Goal: Information Seeking & Learning: Learn about a topic

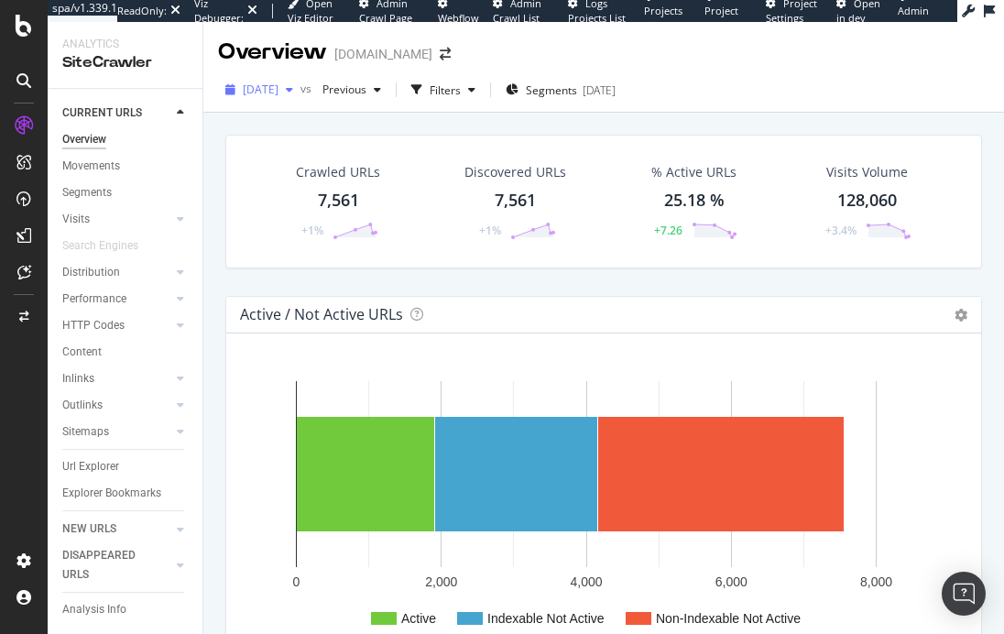
click at [267, 84] on span "2025 Oct. 5th" at bounding box center [261, 90] width 36 height 16
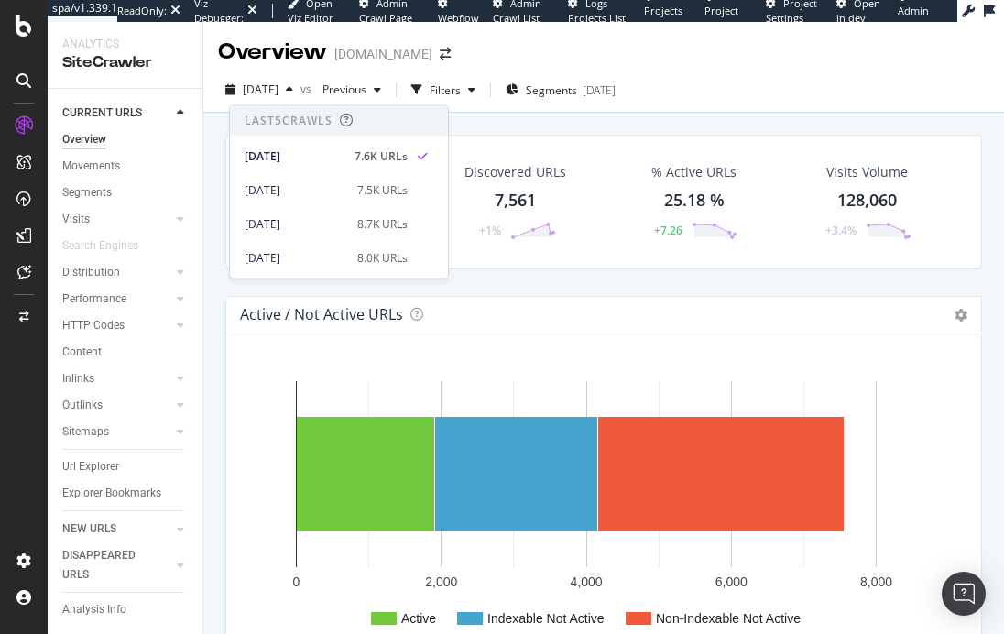
click at [806, 284] on div "Crawled URLs 7,561 +1% Discovered URLs 7,561 +1% % Active URLs 25.18 % +7.26 Vi…" at bounding box center [603, 215] width 775 height 161
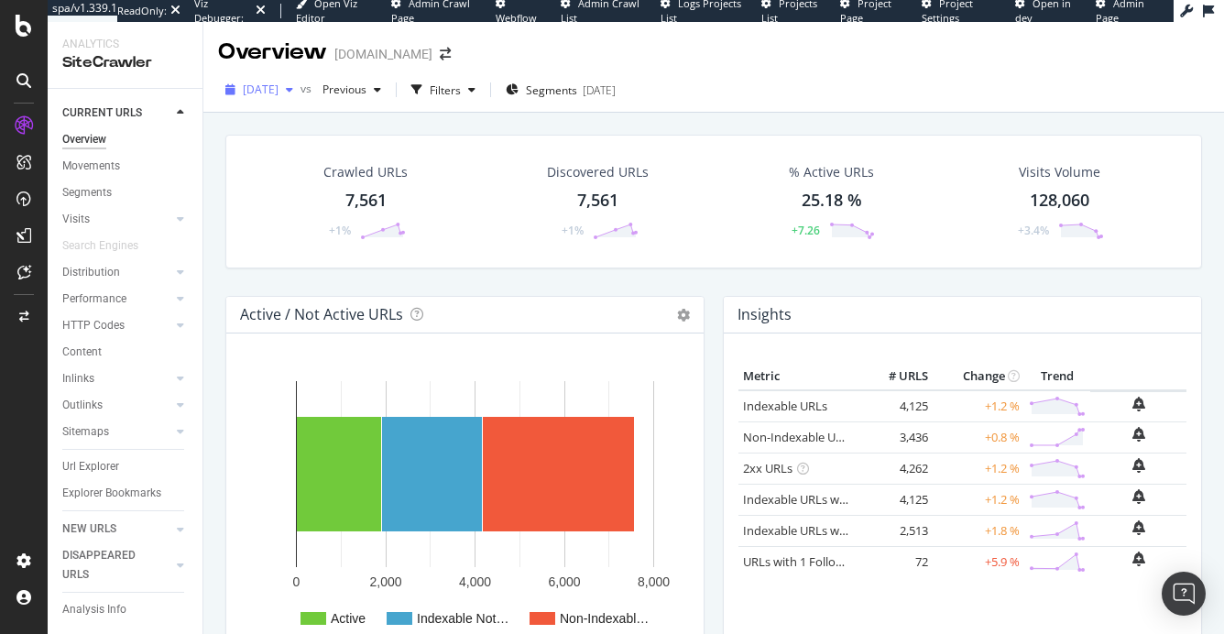
click at [279, 93] on span "2025 Oct. 5th" at bounding box center [261, 90] width 36 height 16
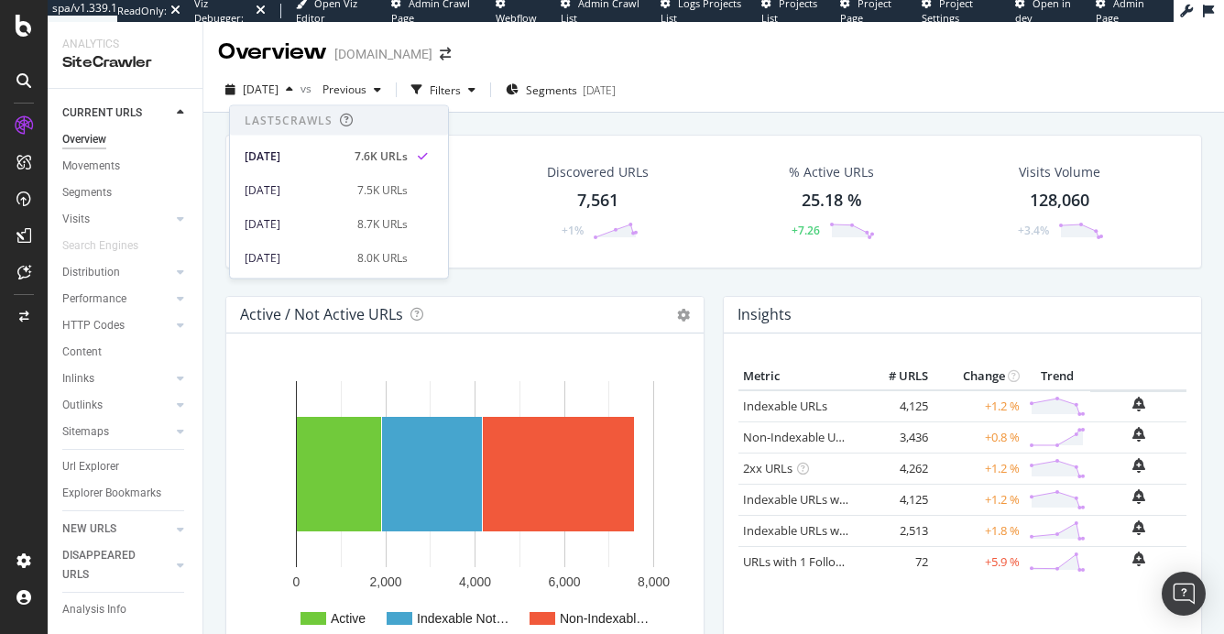
click at [479, 177] on div "Discovered URLs 7,561 +1%" at bounding box center [597, 201] width 241 height 95
click at [797, 436] on link "Non-Indexable URLs" at bounding box center [799, 437] width 112 height 16
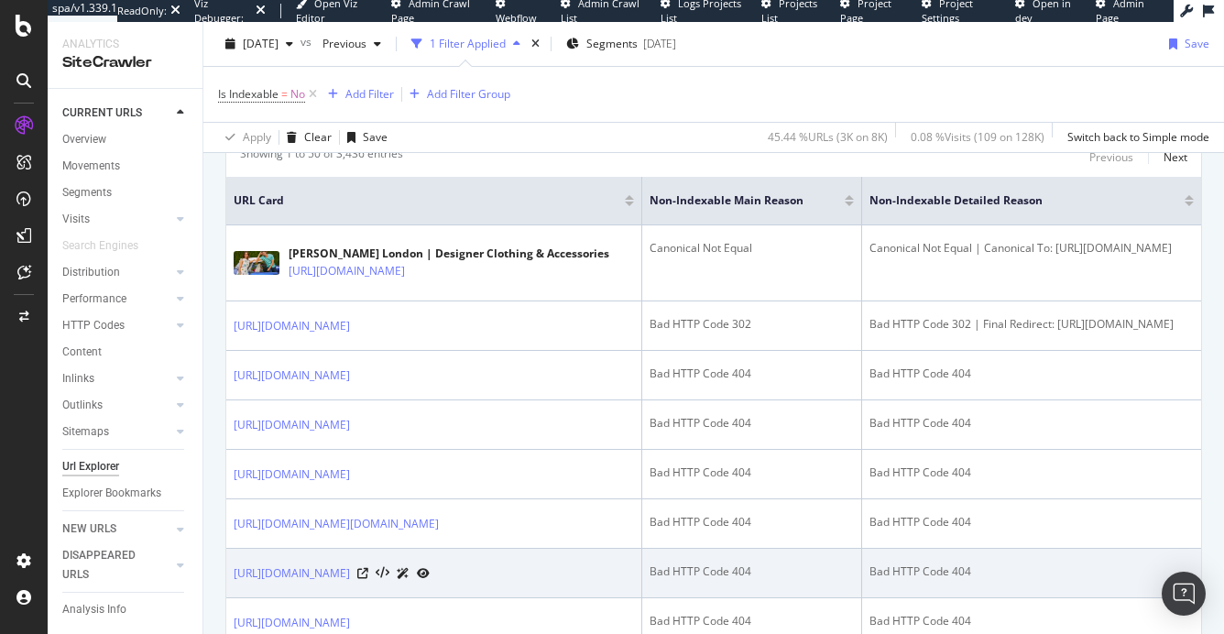
scroll to position [348, 0]
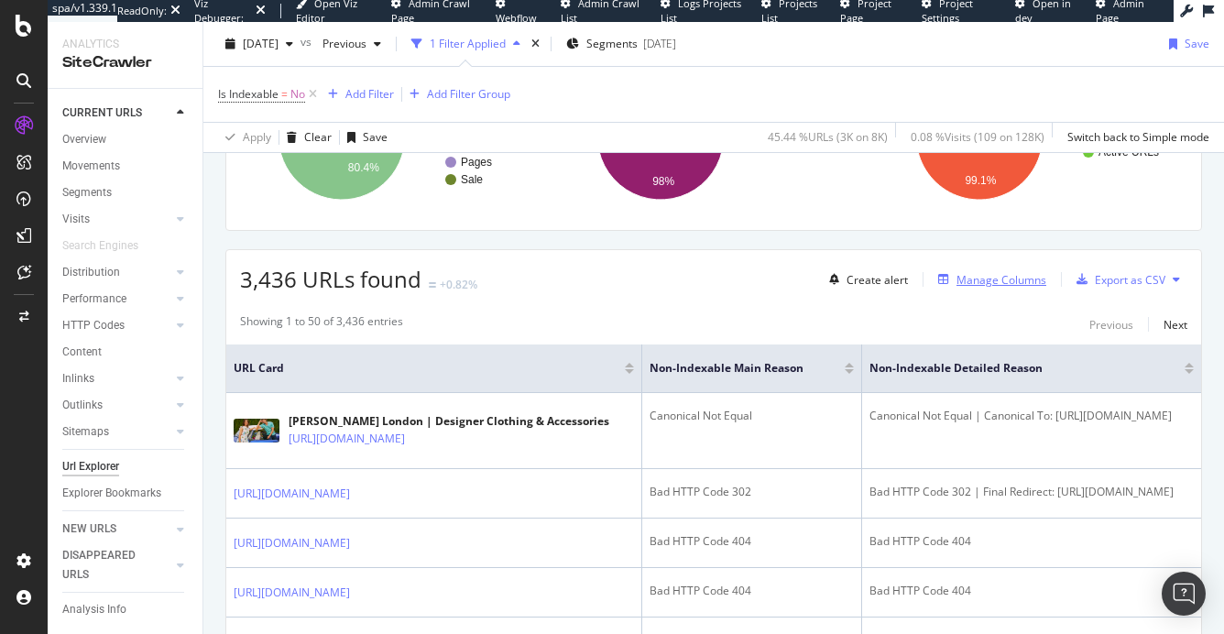
click at [1004, 277] on div "Manage Columns" at bounding box center [1002, 280] width 90 height 16
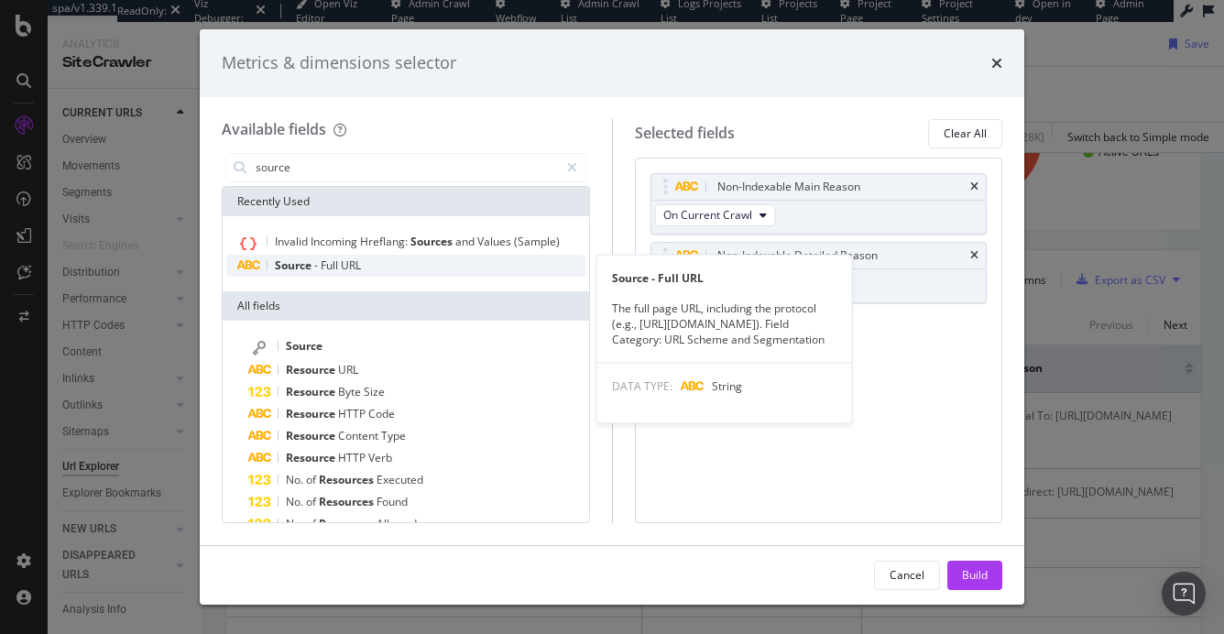
click at [335, 264] on span "Full" at bounding box center [331, 266] width 20 height 16
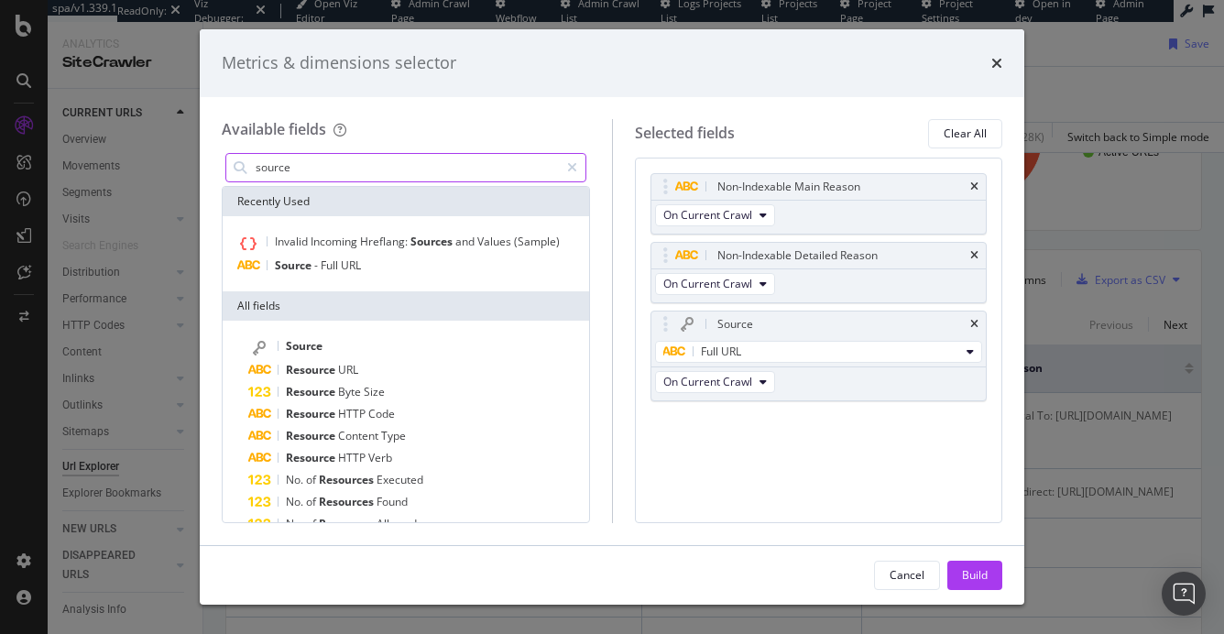
click at [360, 170] on input "source" at bounding box center [406, 167] width 305 height 27
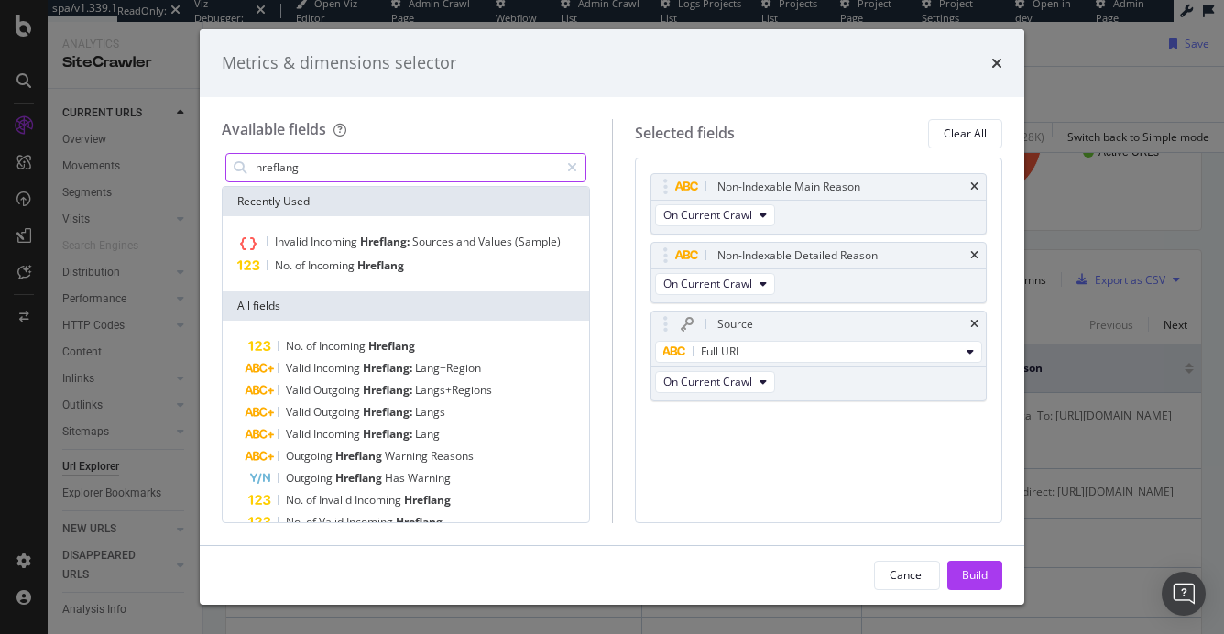
scroll to position [70, 0]
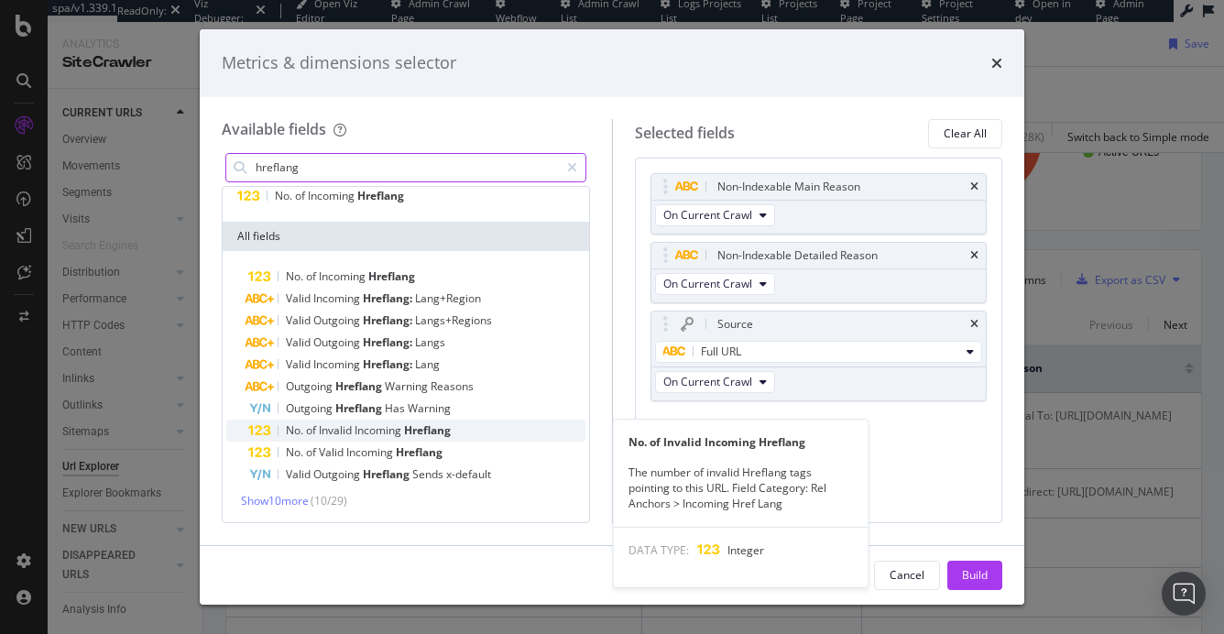
type input "hreflang"
click at [417, 435] on span "Hreflang" at bounding box center [427, 430] width 47 height 16
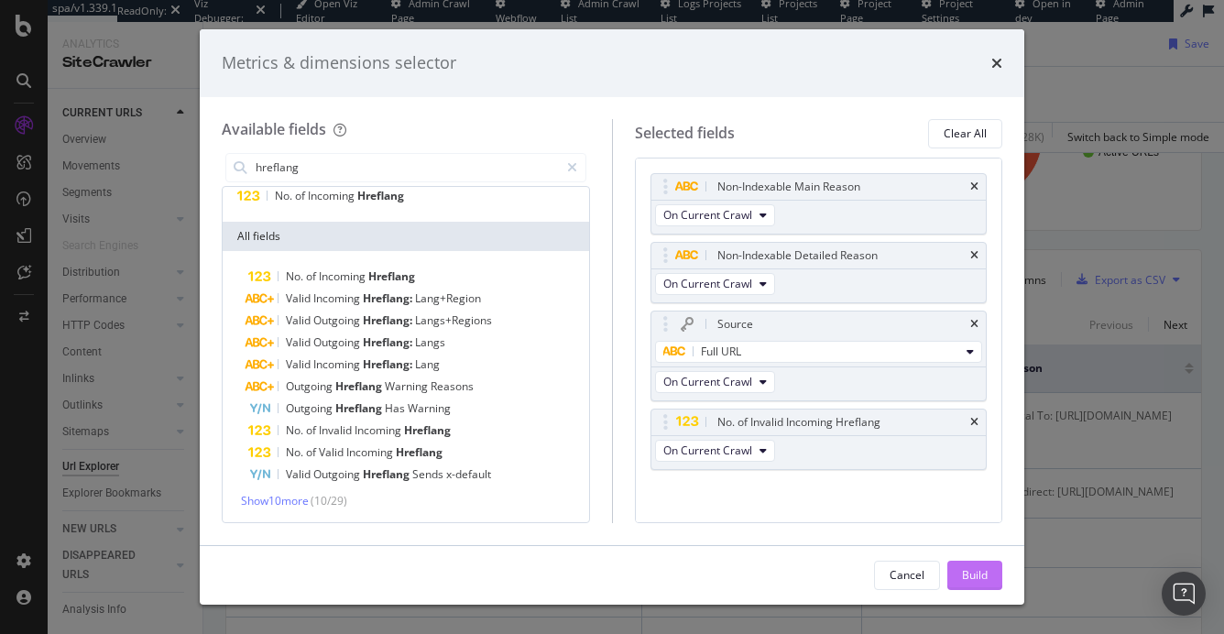
click at [986, 582] on div "Build" at bounding box center [975, 575] width 26 height 16
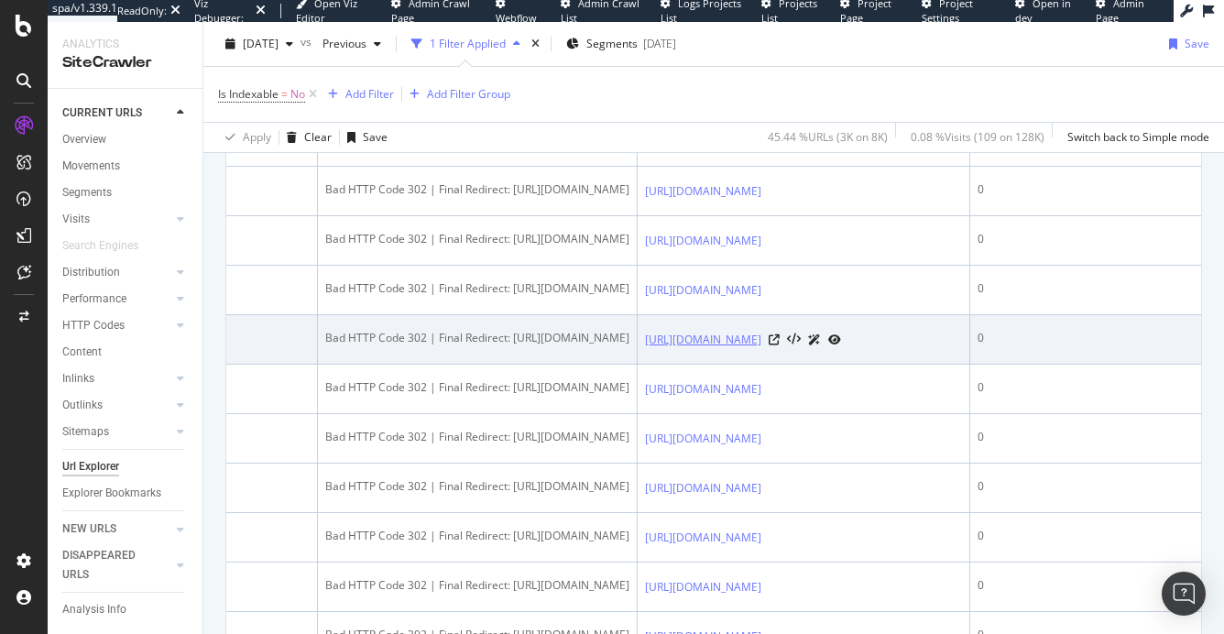
scroll to position [0, 666]
click at [780, 346] on icon at bounding box center [774, 340] width 11 height 11
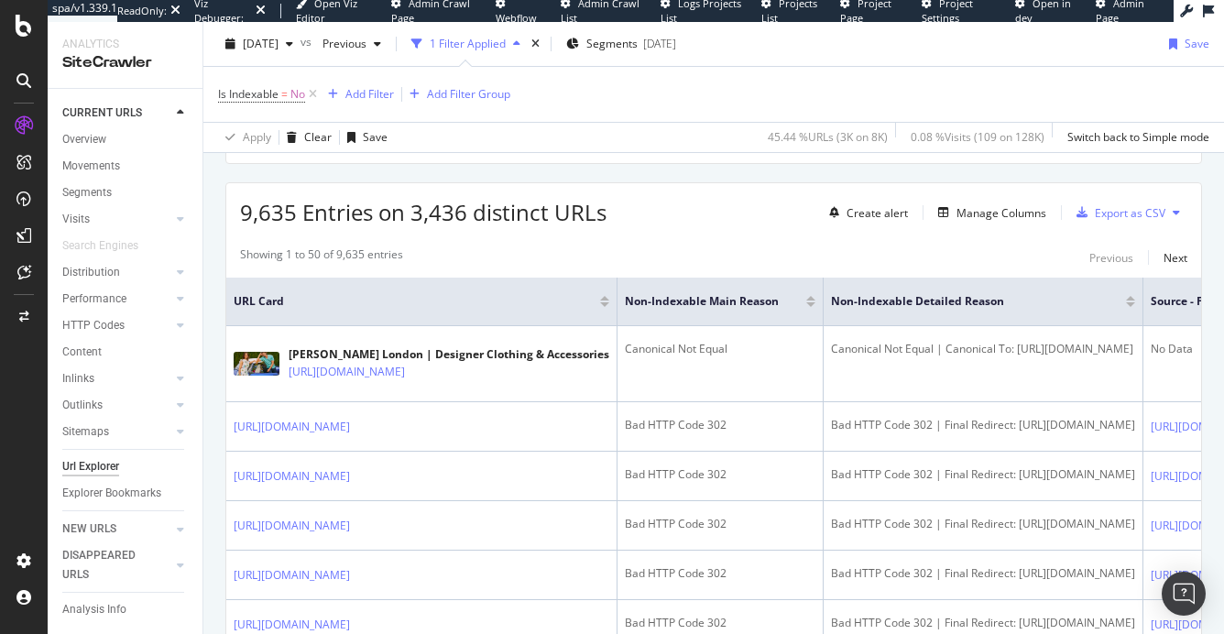
scroll to position [412, 0]
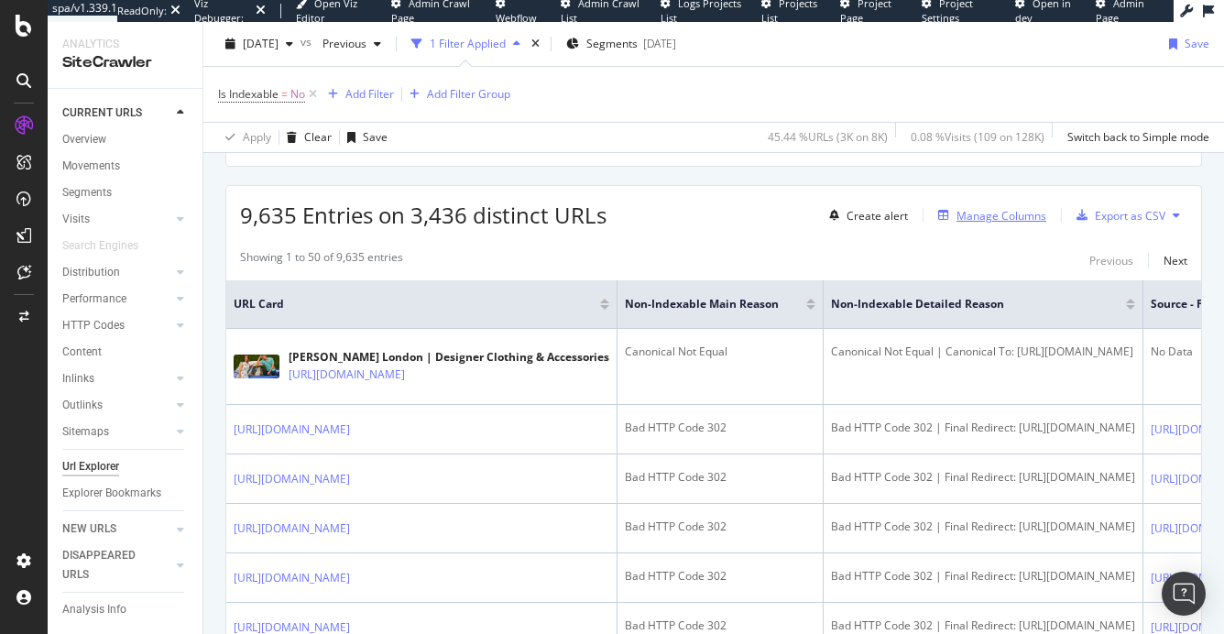
click at [1004, 216] on div "Manage Columns" at bounding box center [1002, 216] width 90 height 16
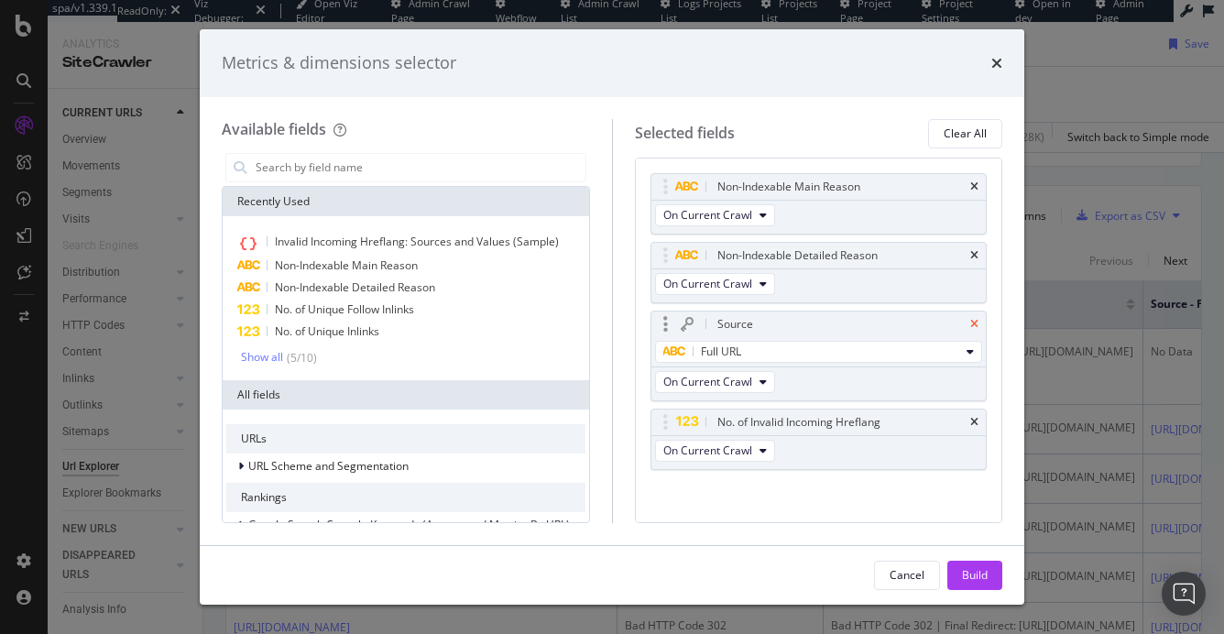
click at [978, 324] on icon "times" at bounding box center [975, 324] width 8 height 11
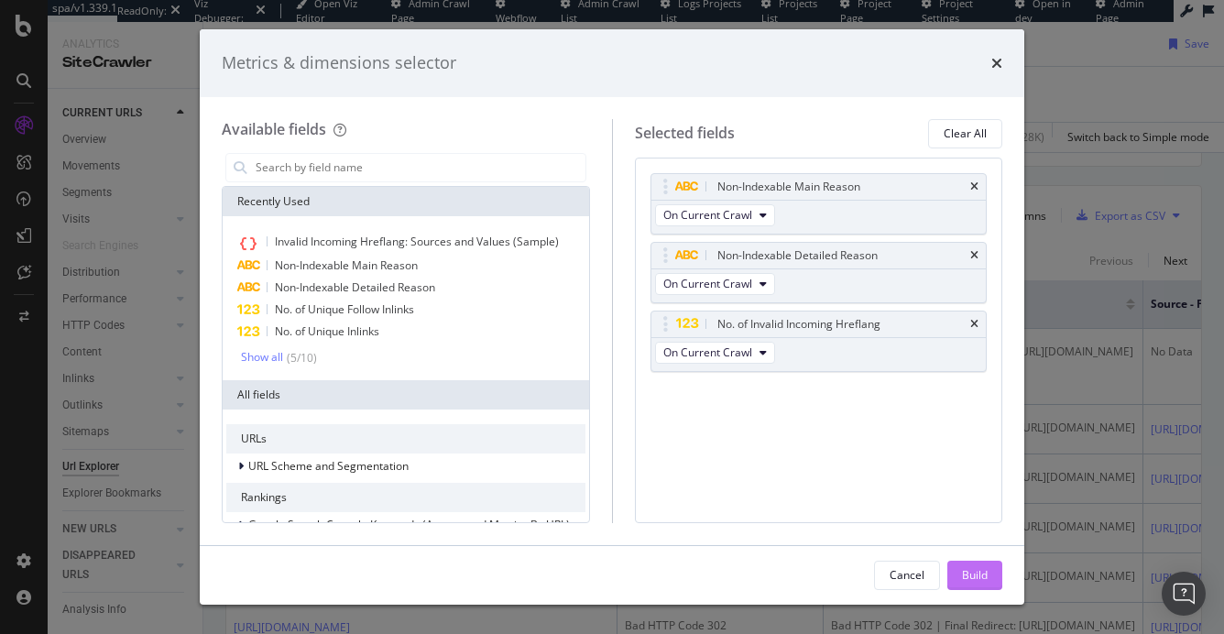
click at [983, 575] on div "Build" at bounding box center [975, 575] width 26 height 16
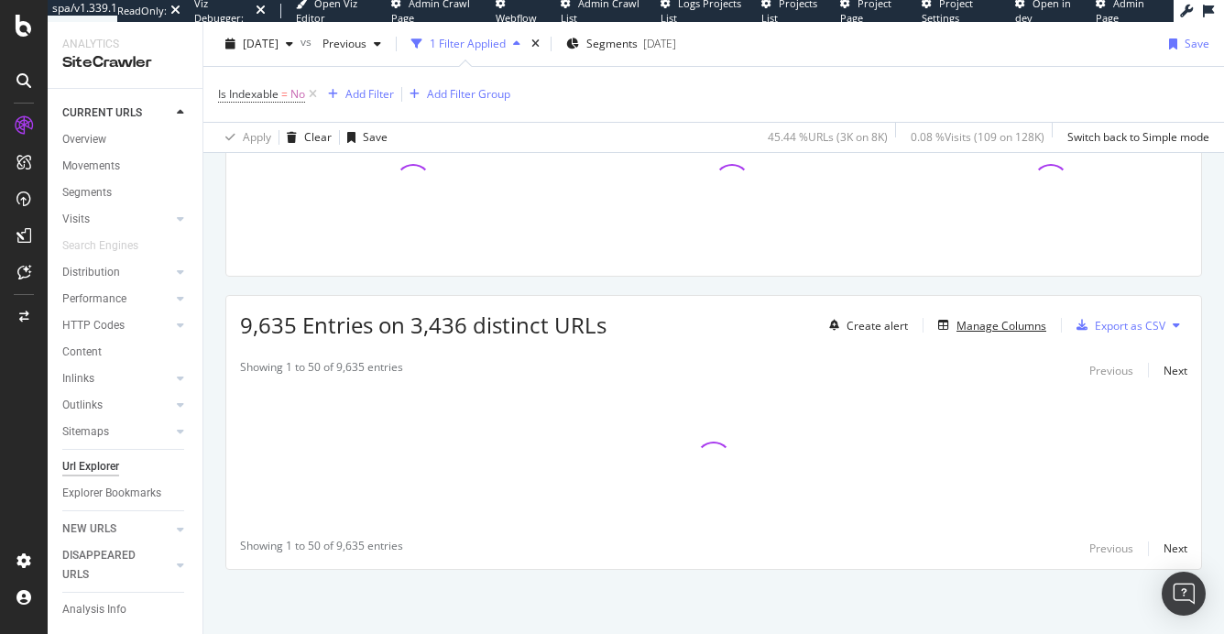
scroll to position [302, 0]
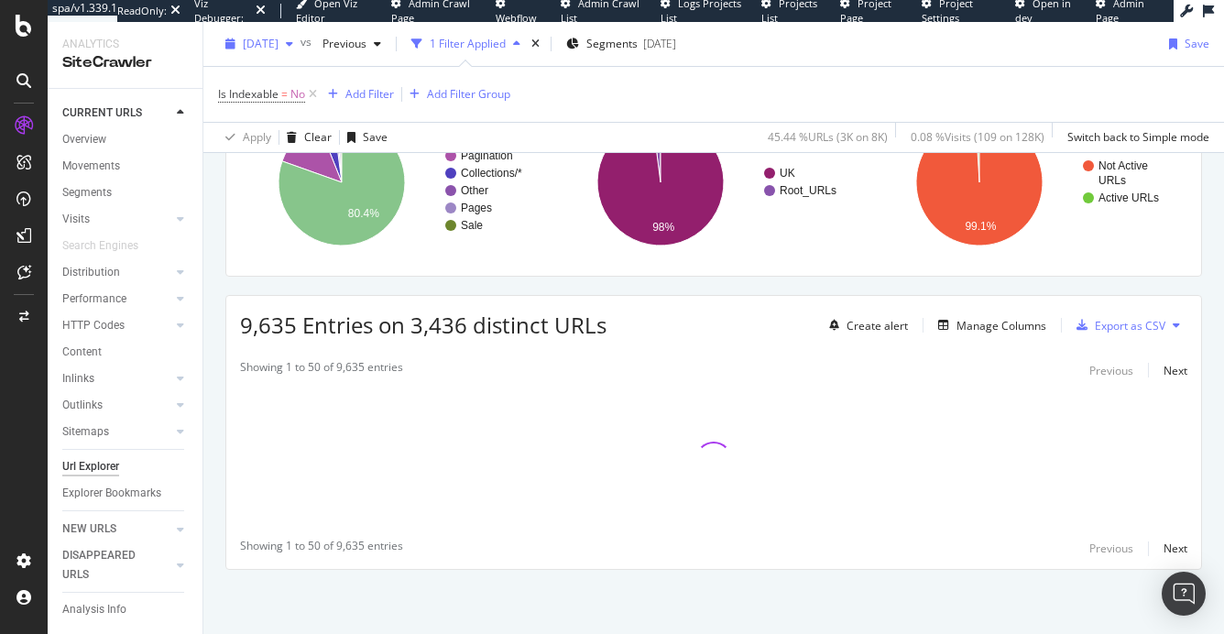
click at [270, 52] on div "2025 Oct. 5th" at bounding box center [259, 43] width 82 height 27
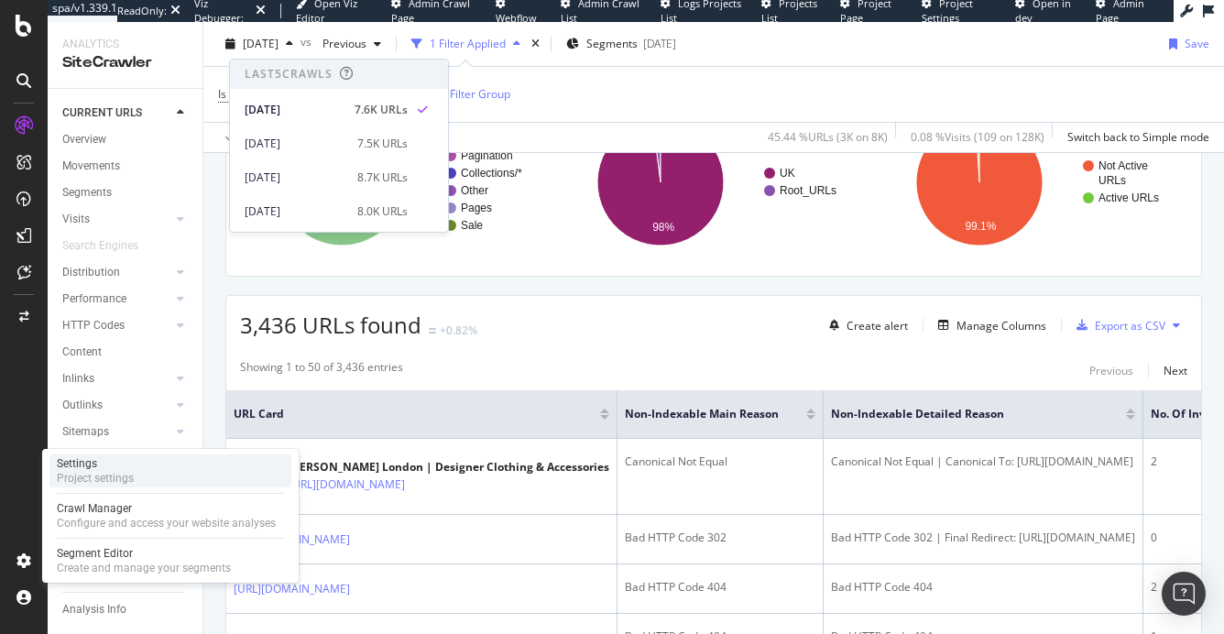
click at [121, 475] on div "Project settings" at bounding box center [95, 478] width 77 height 15
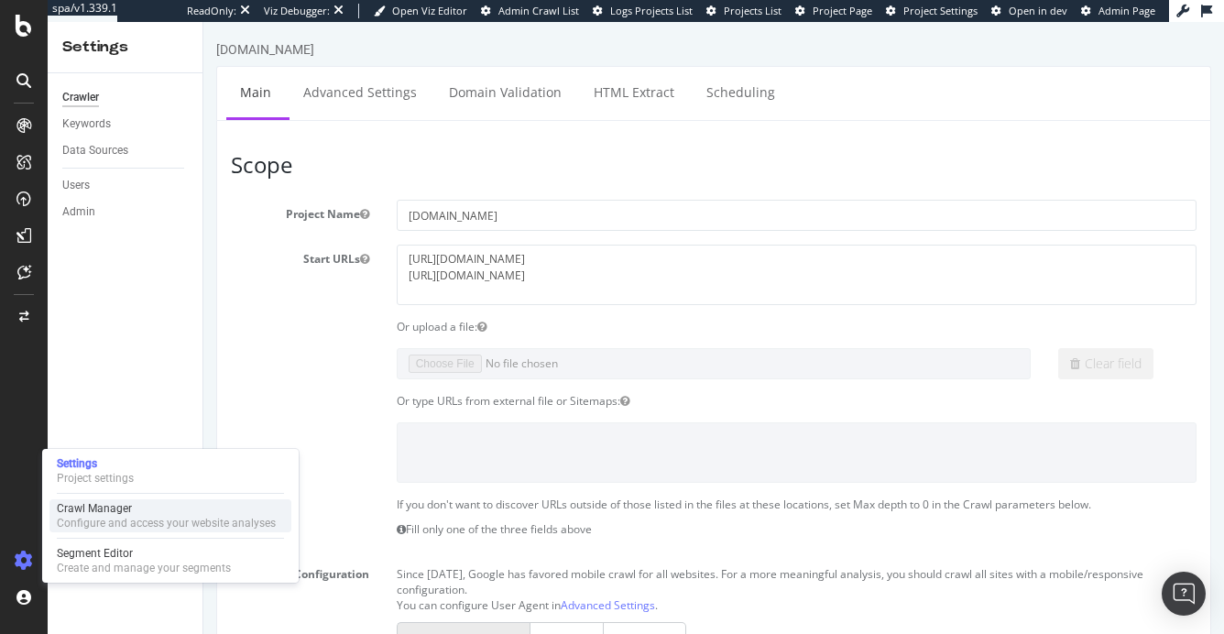
click at [124, 526] on div "Configure and access your website analyses" at bounding box center [166, 523] width 219 height 15
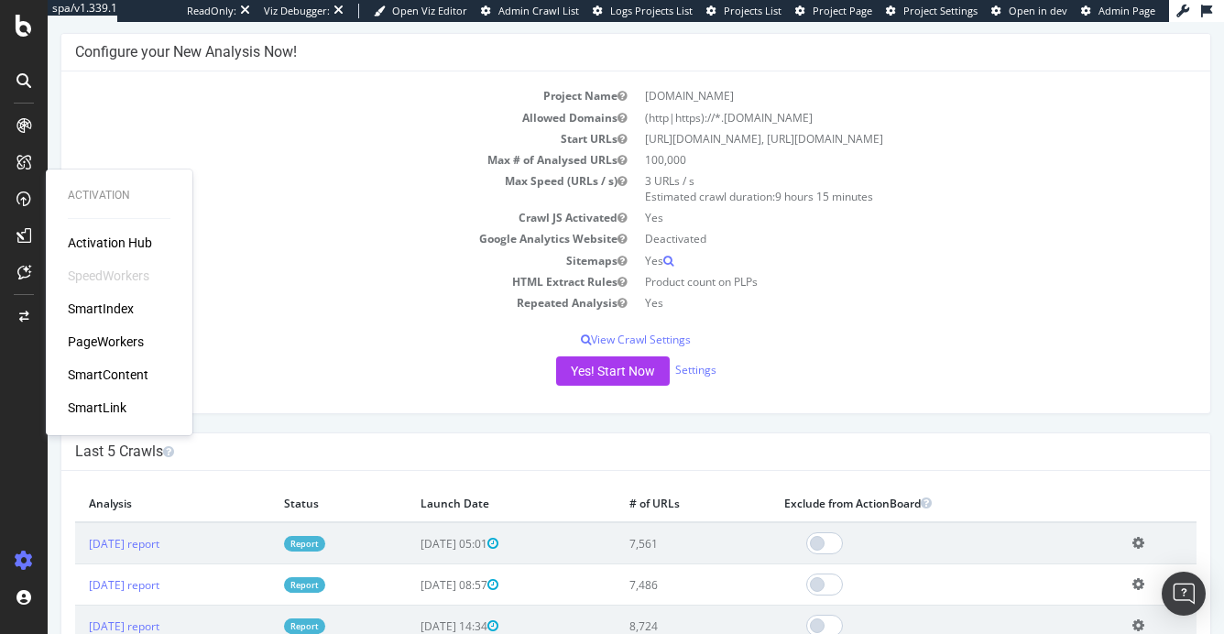
scroll to position [193, 0]
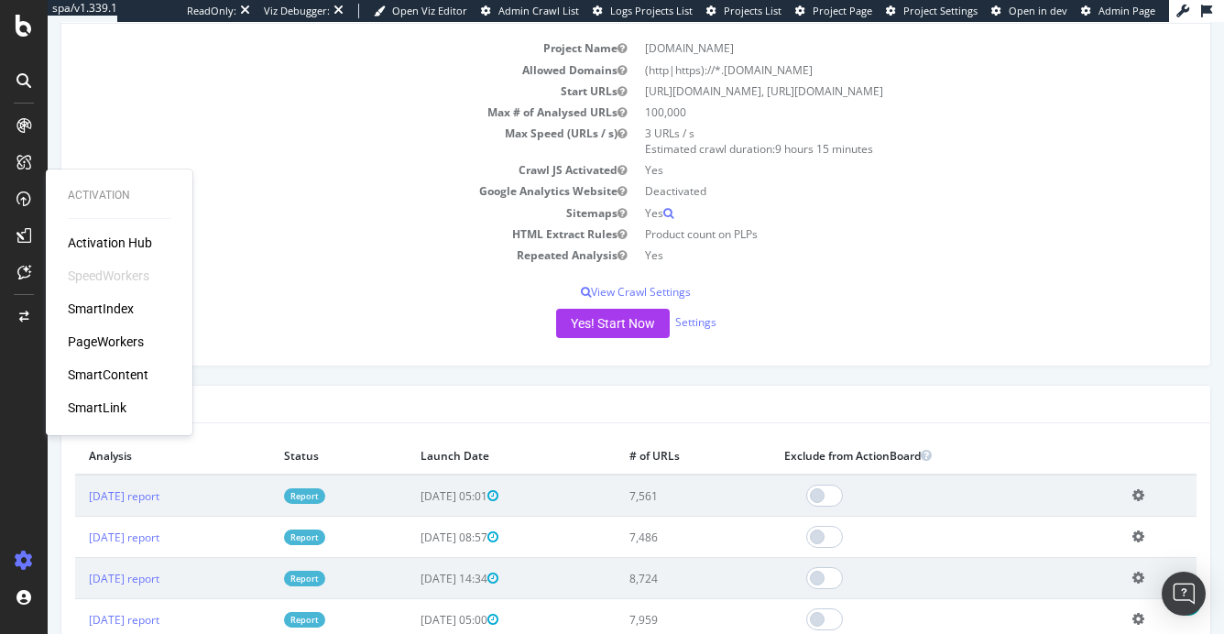
click at [415, 321] on div "Yes! Start Now Settings" at bounding box center [636, 323] width 1122 height 29
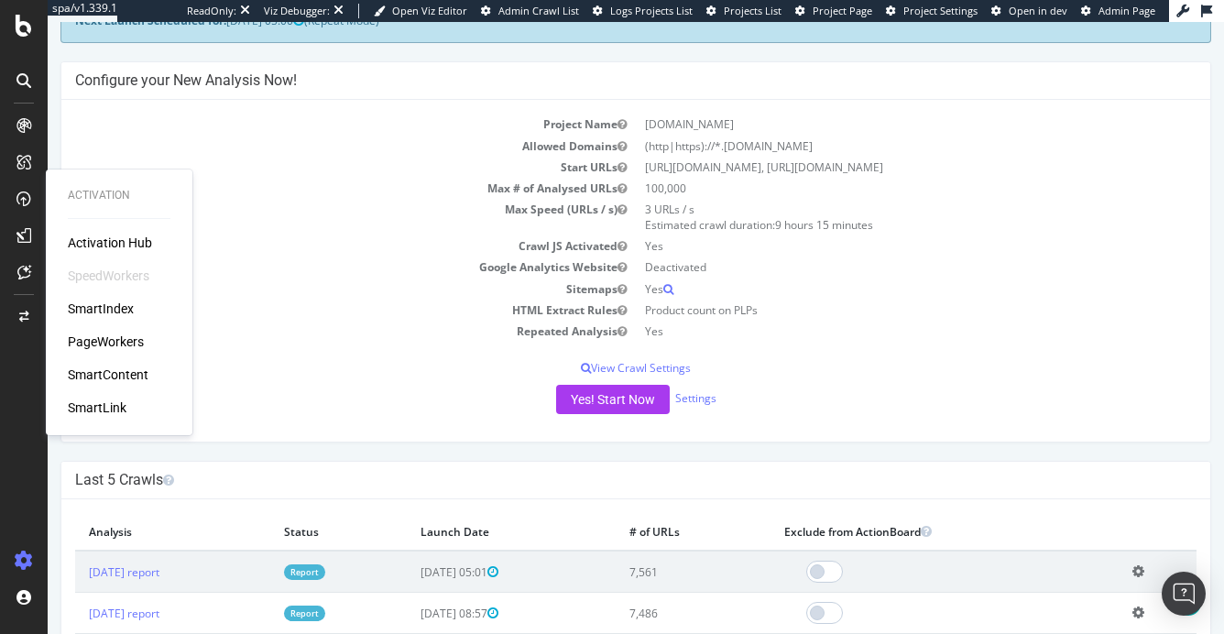
scroll to position [76, 0]
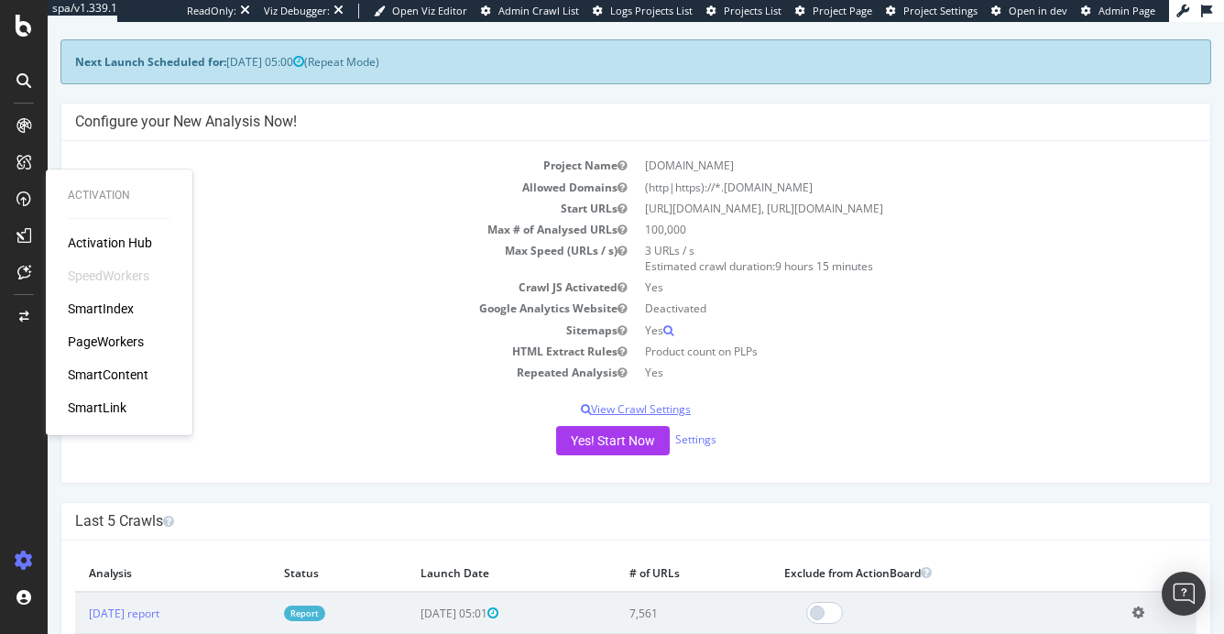
click at [621, 402] on p "View Crawl Settings" at bounding box center [636, 409] width 1122 height 16
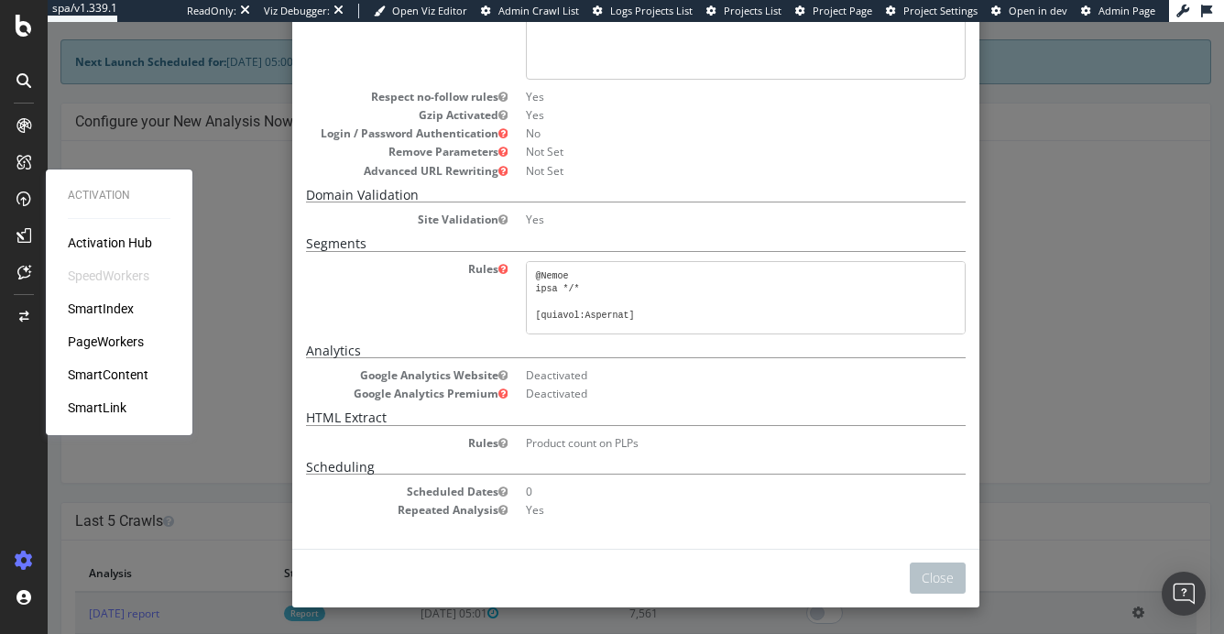
scroll to position [1216, 0]
click at [1004, 389] on div "× Close Project Settings Main Project Name tedbaker.com Start URLs https://www.…" at bounding box center [636, 328] width 1177 height 612
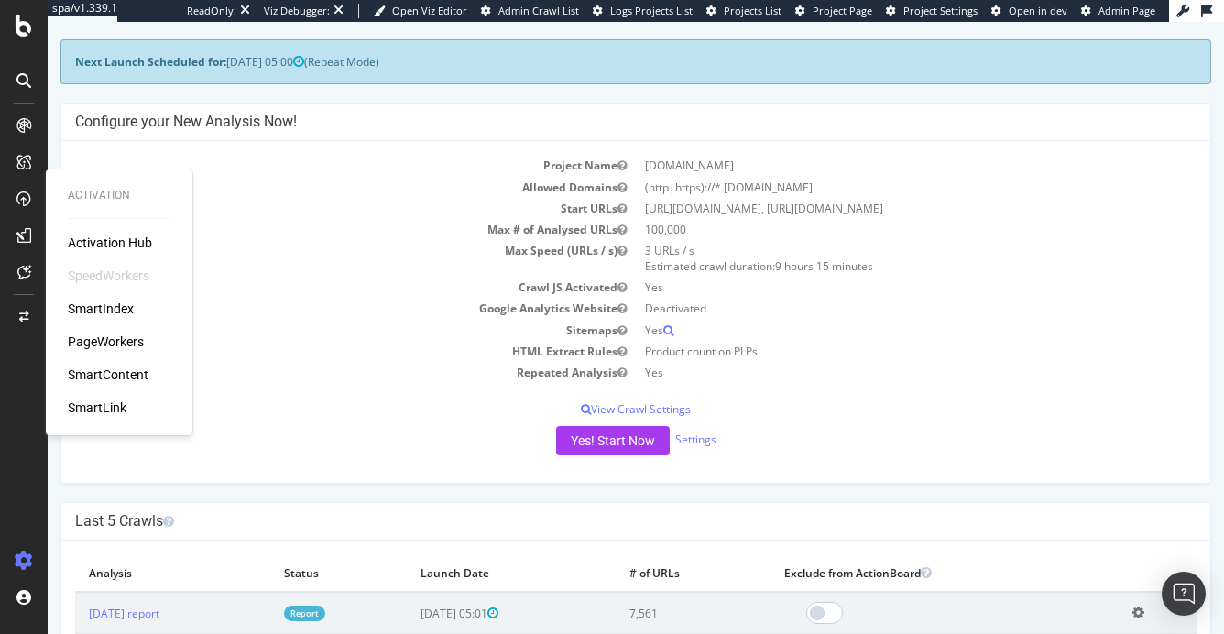
click at [248, 304] on td "Google Analytics Website" at bounding box center [355, 308] width 561 height 21
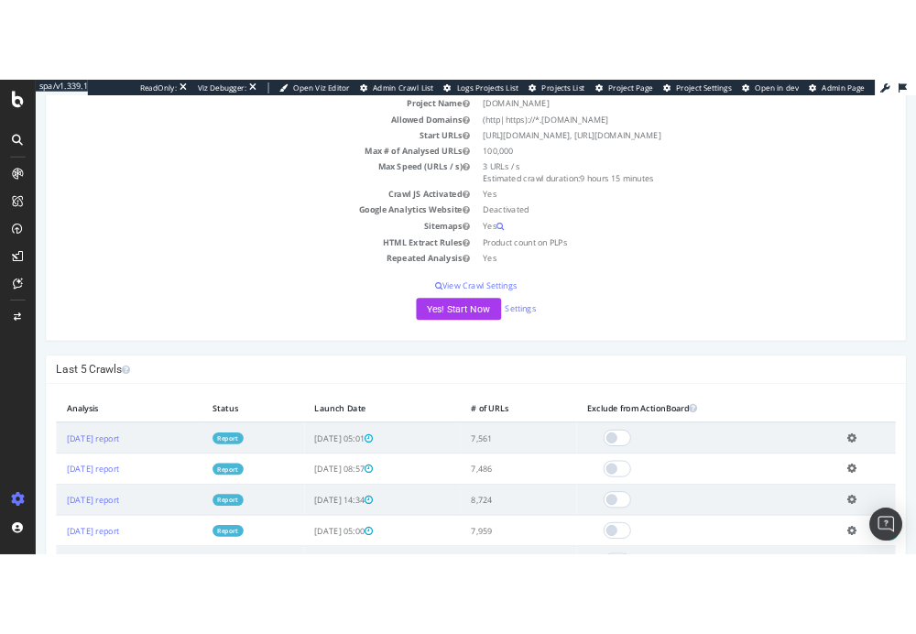
scroll to position [0, 0]
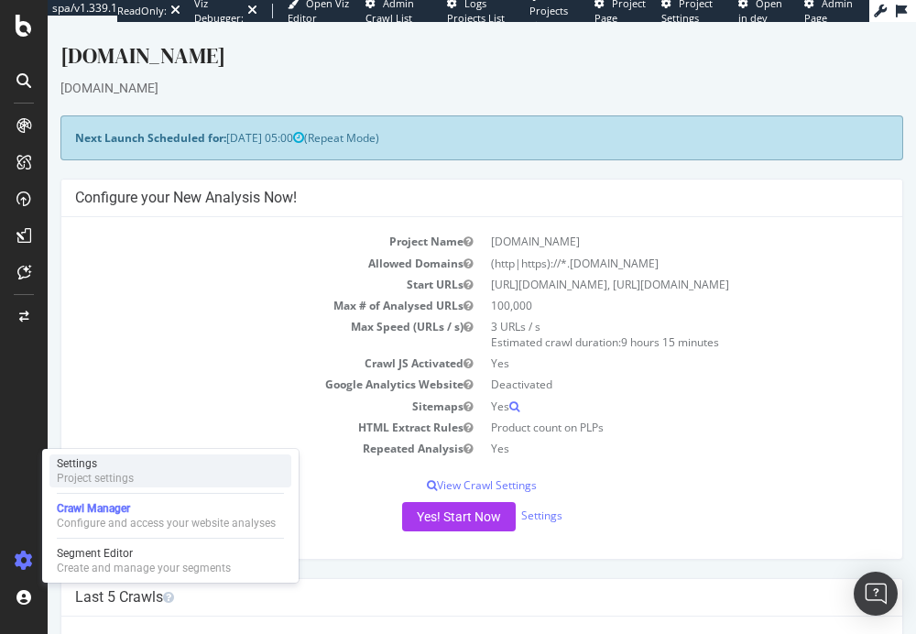
click at [105, 480] on div "Project settings" at bounding box center [95, 478] width 77 height 15
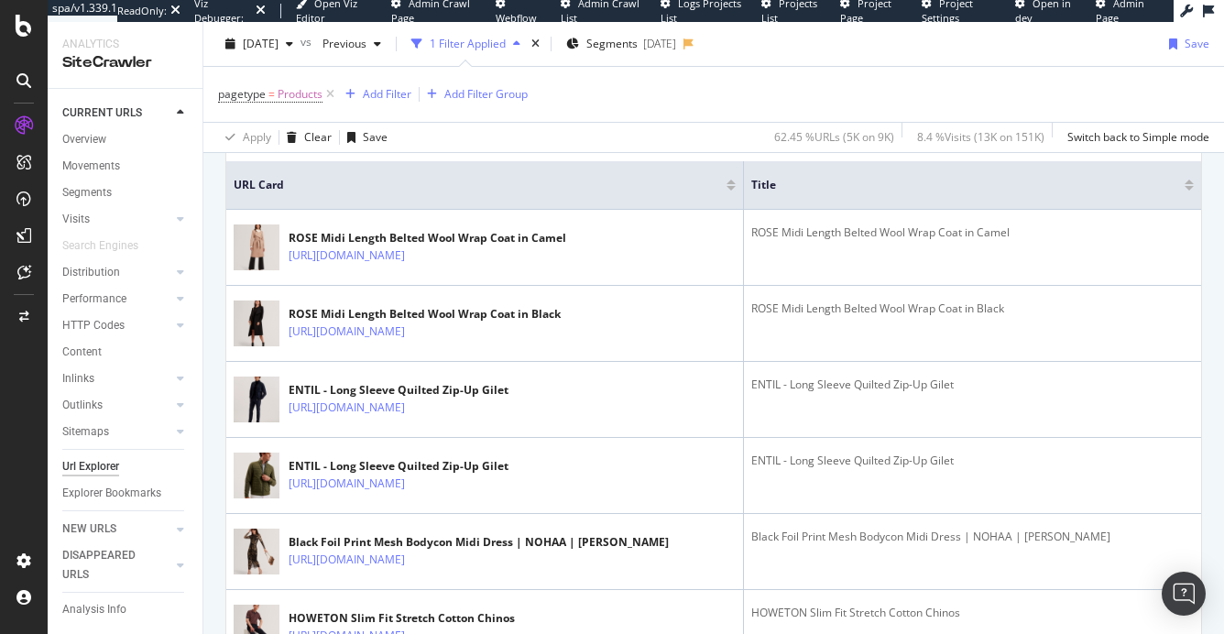
scroll to position [569, 0]
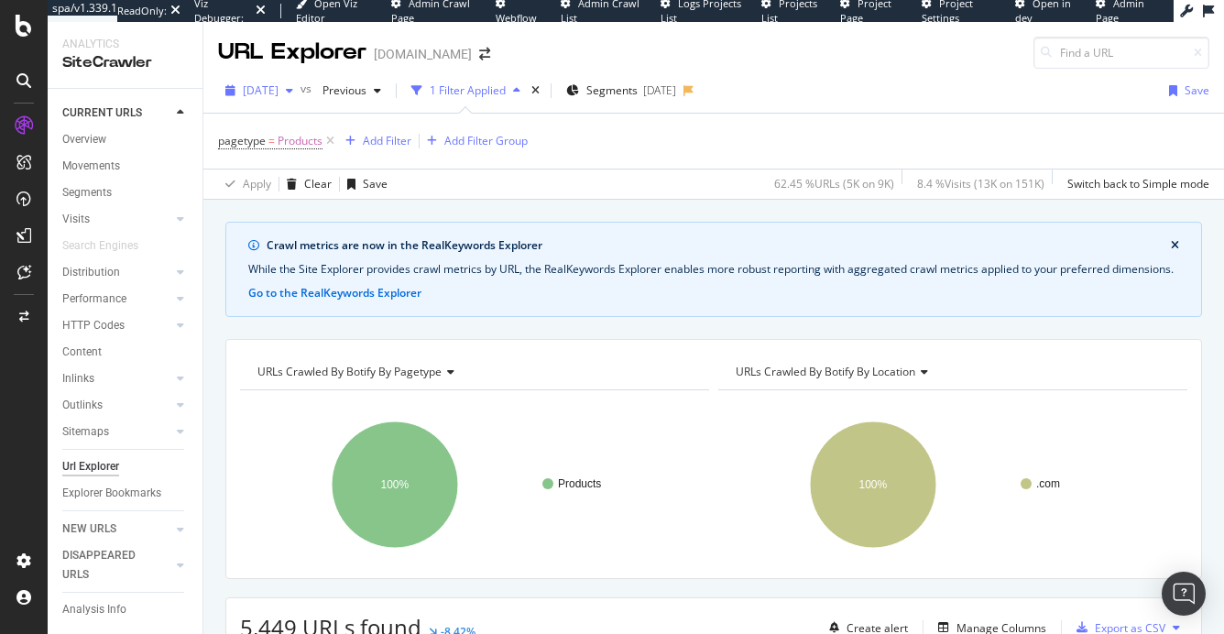
click at [279, 93] on span "[DATE]" at bounding box center [261, 90] width 36 height 16
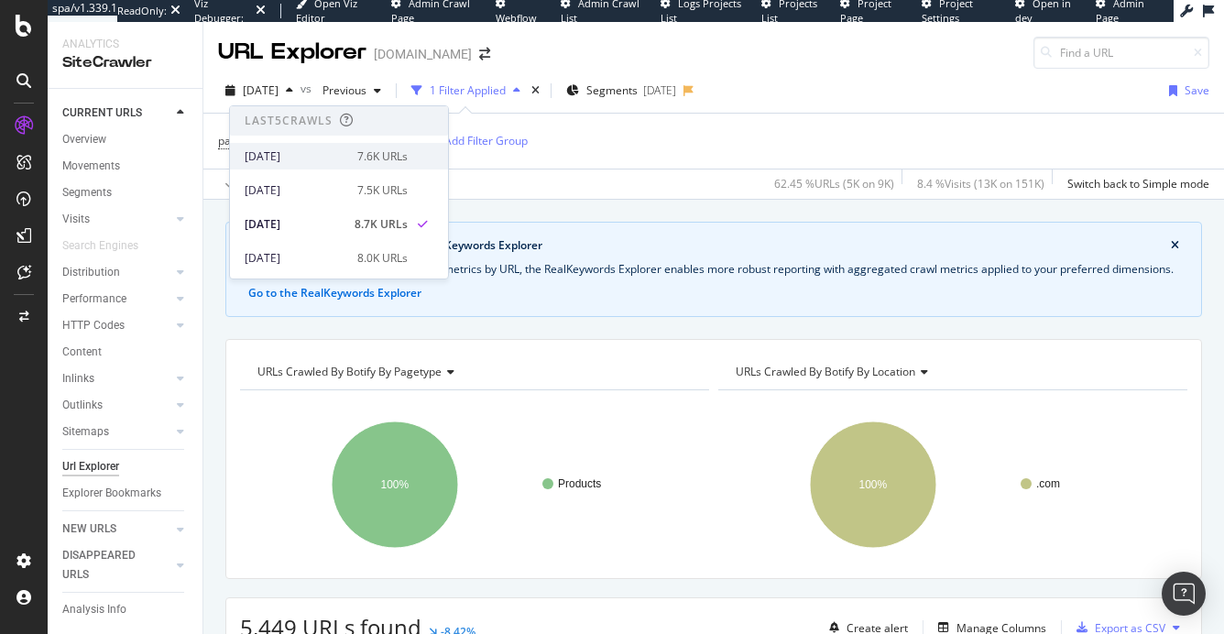
click at [299, 148] on div "2025 Oct. 5th" at bounding box center [296, 156] width 102 height 16
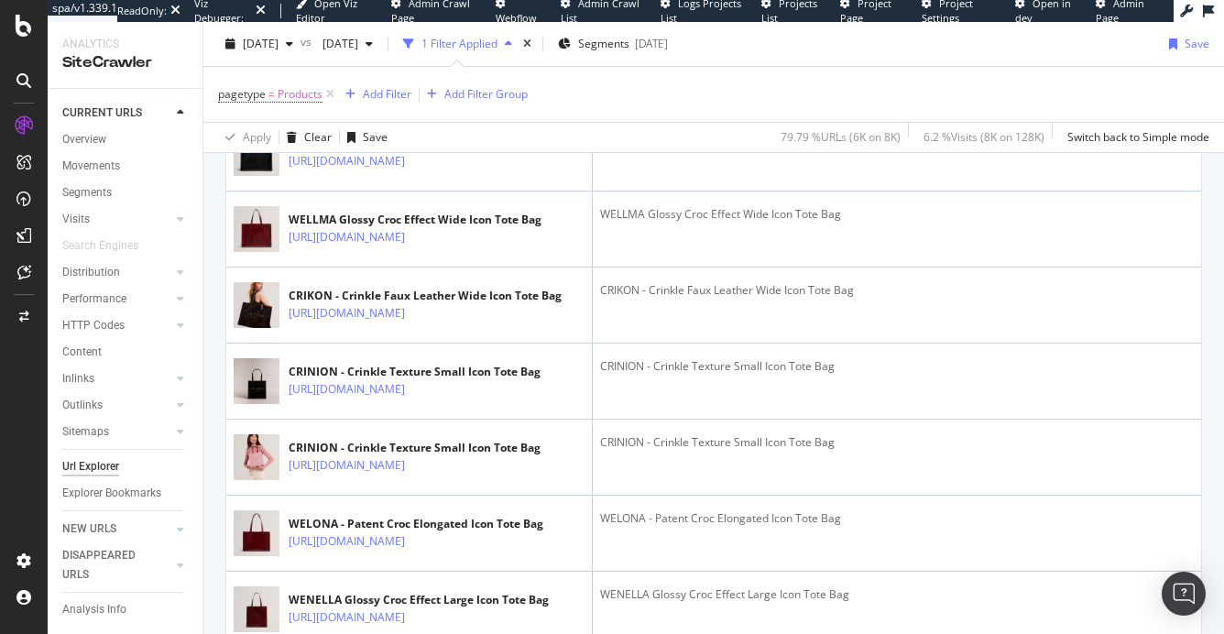
scroll to position [1154, 0]
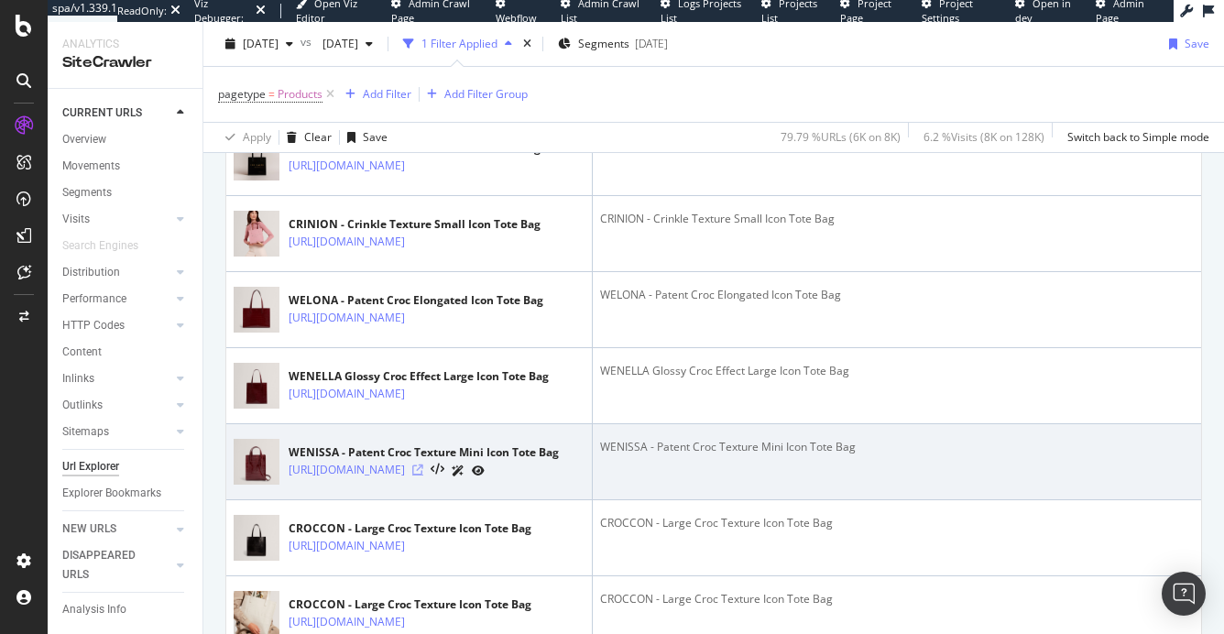
click at [423, 476] on icon at bounding box center [417, 470] width 11 height 11
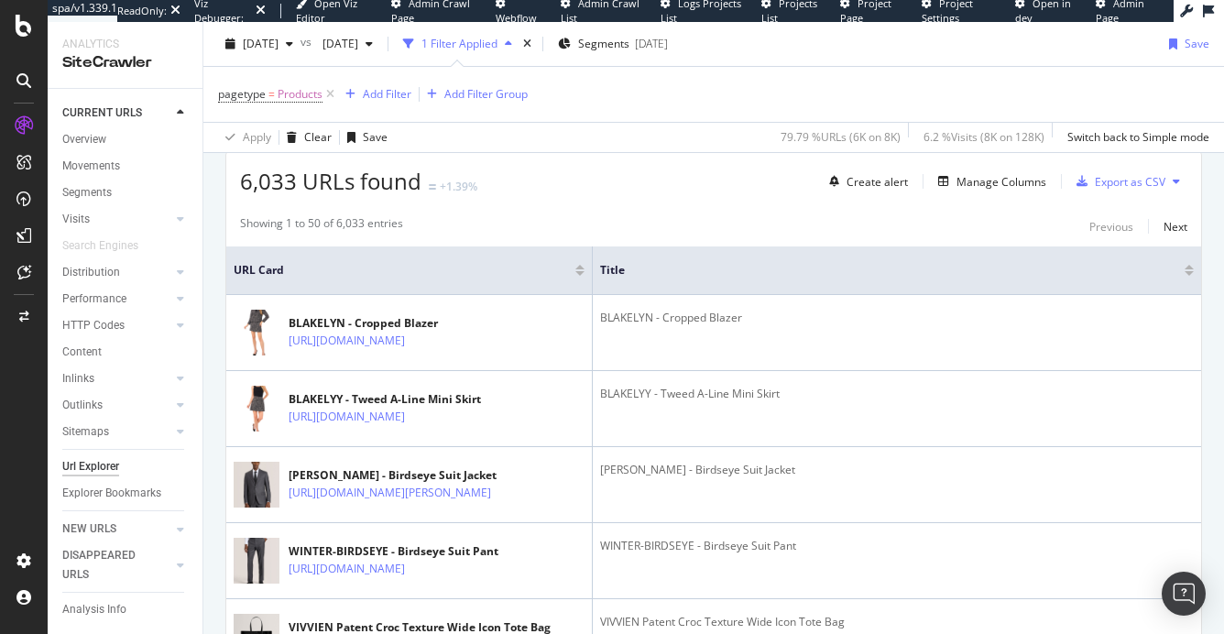
scroll to position [451, 0]
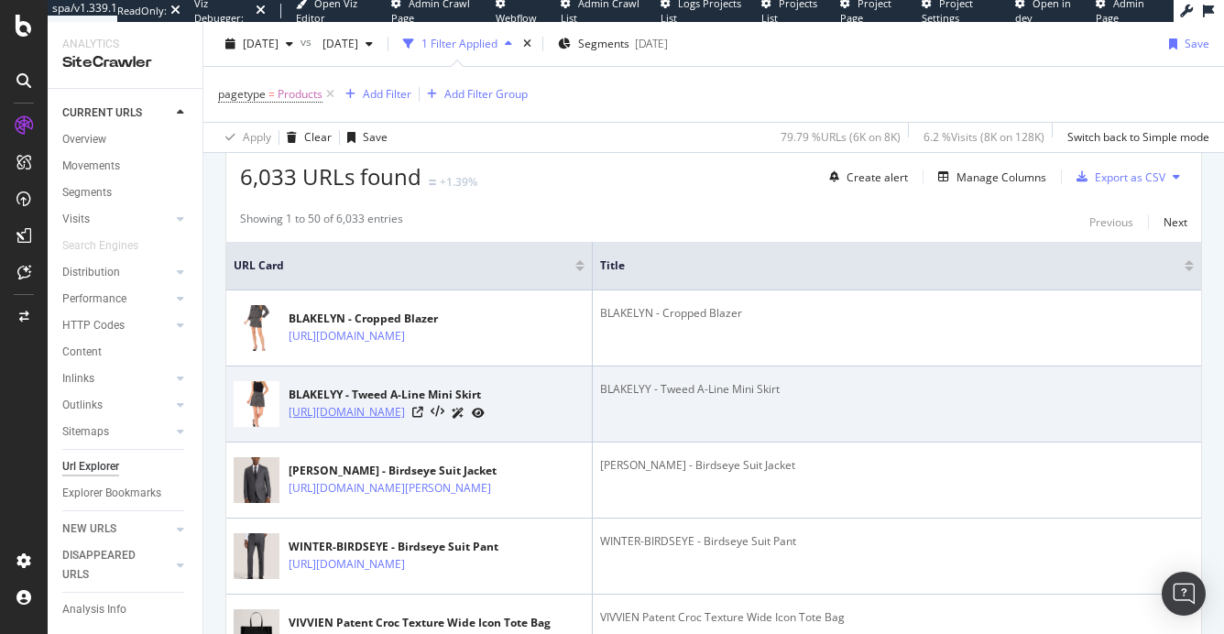
drag, startPoint x: 285, startPoint y: 416, endPoint x: 357, endPoint y: 428, distance: 73.4
click at [357, 427] on div "BLAKELYY - Tweed A-Line Mini Skirt https://www.tedbaker.com/products/blakelyy-c…" at bounding box center [409, 404] width 351 height 46
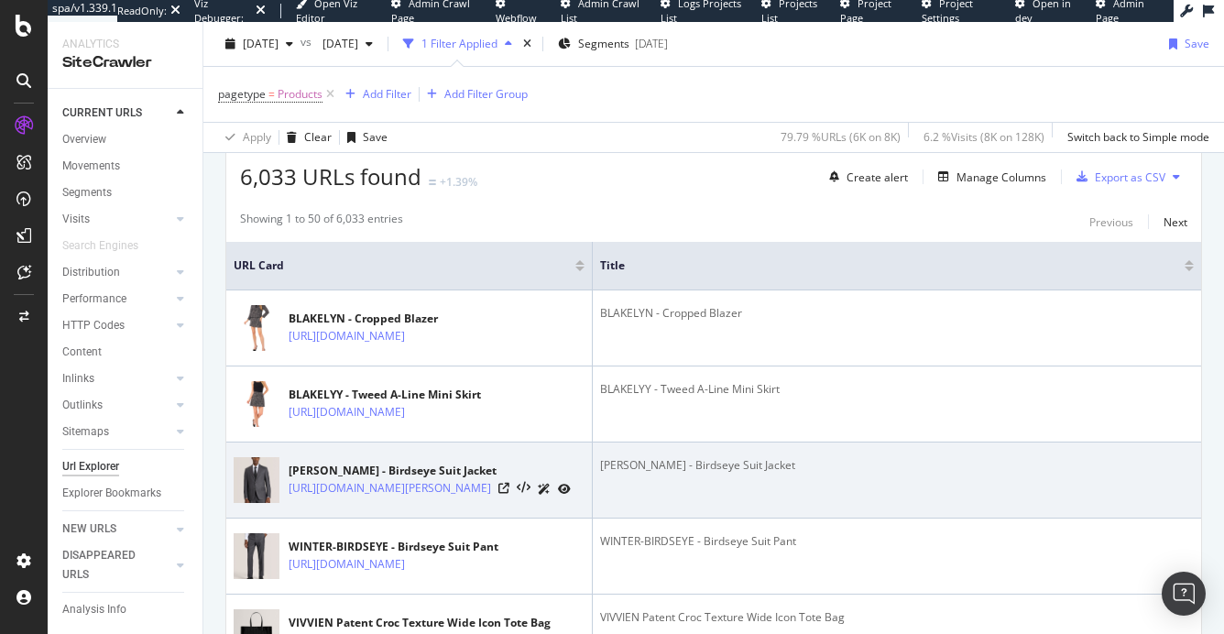
copy link "https://www.tedbaker.com/products/blakelyy-charcoal"
